Goal: Check status: Check status

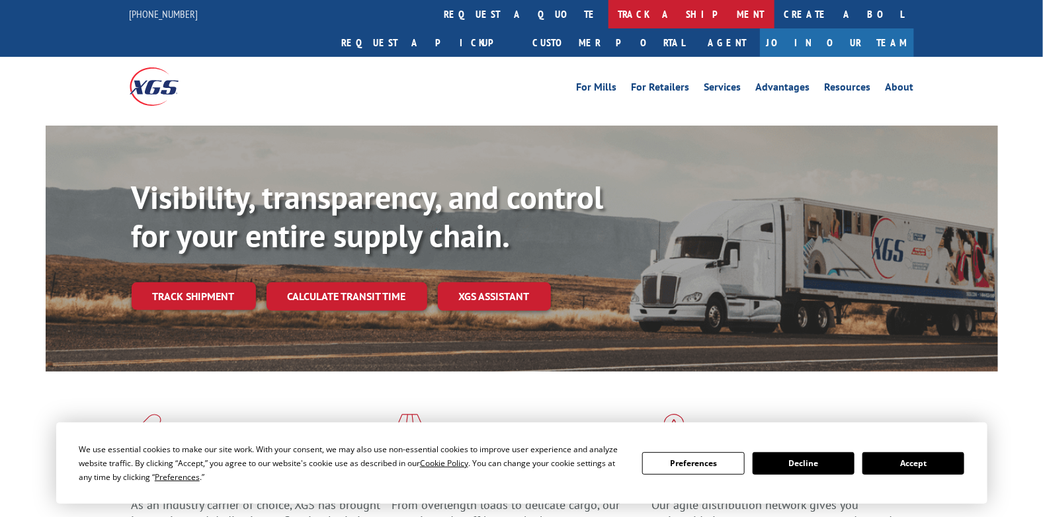
click at [608, 13] on link "track a shipment" at bounding box center [691, 14] width 166 height 28
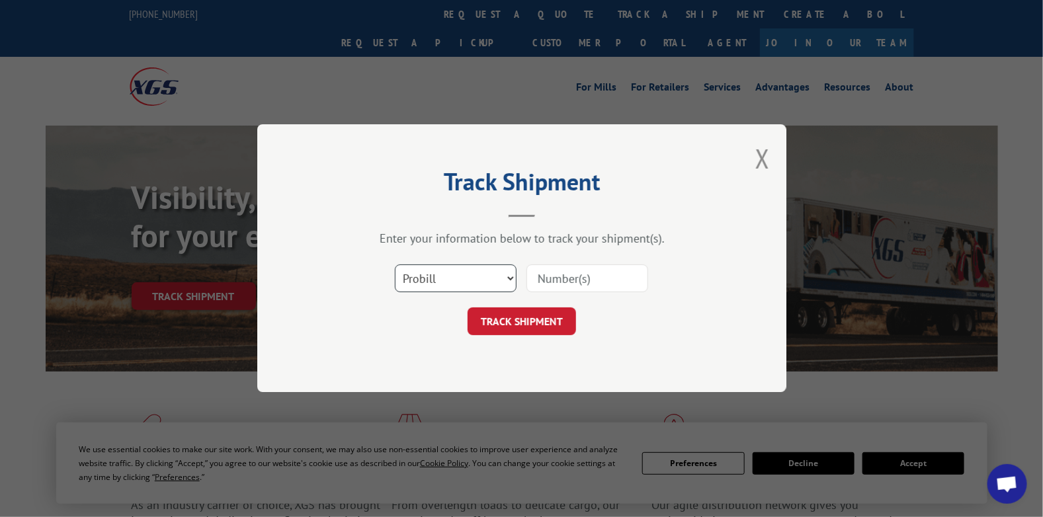
click at [458, 275] on select "Select category... Probill BOL PO" at bounding box center [456, 279] width 122 height 28
select select "bol"
click at [395, 265] on select "Select category... Probill BOL PO" at bounding box center [456, 279] width 122 height 28
click at [573, 272] on input at bounding box center [587, 279] width 122 height 28
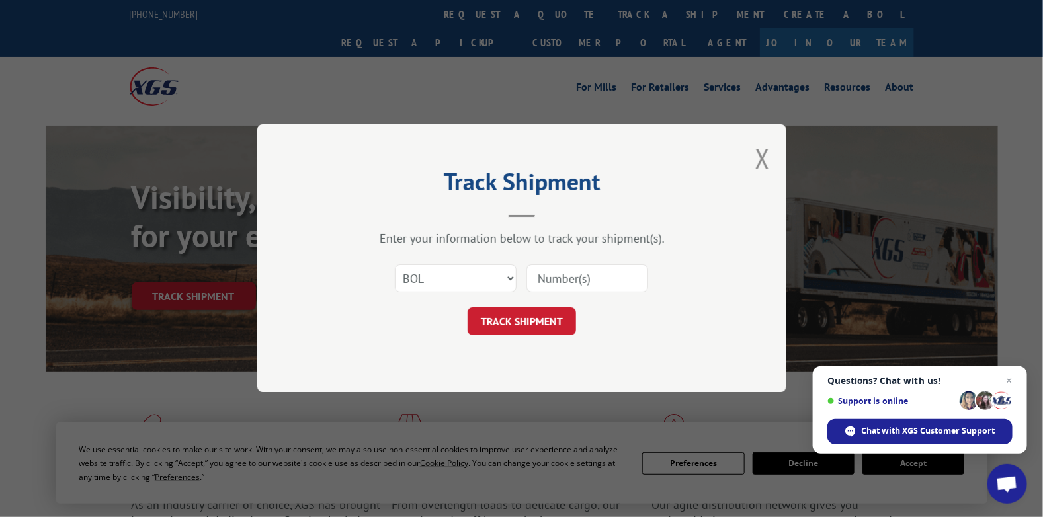
paste input "7047760"
type input "7047760"
click at [523, 318] on button "TRACK SHIPMENT" at bounding box center [522, 322] width 108 height 28
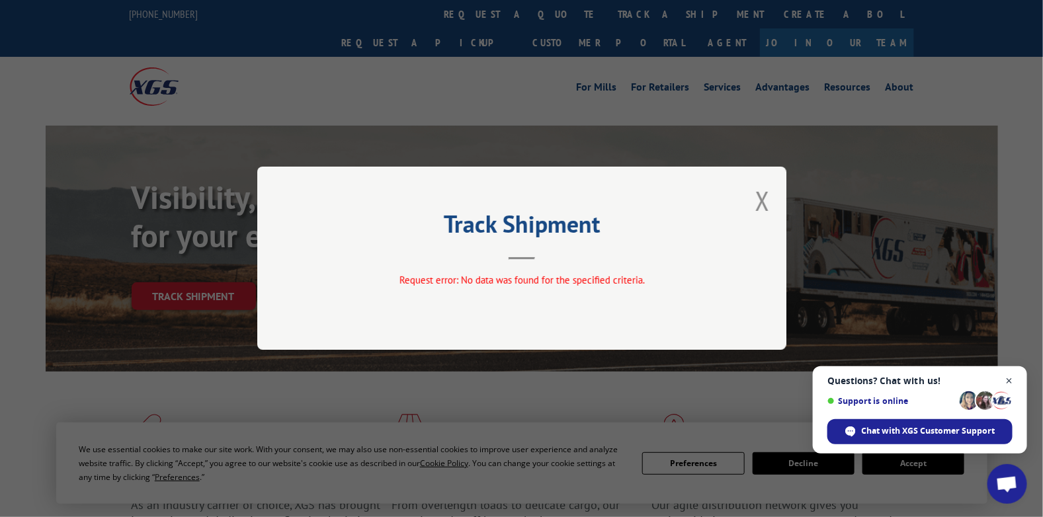
click at [1013, 382] on span "Close chat" at bounding box center [1009, 381] width 17 height 17
